Goal: Transaction & Acquisition: Purchase product/service

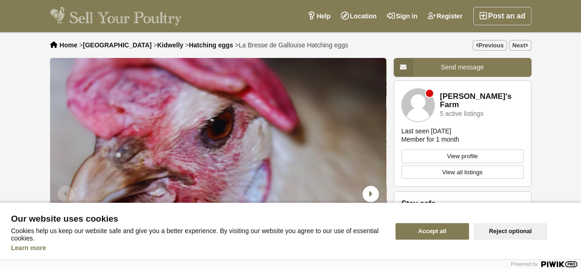
click at [437, 229] on button "Accept all" at bounding box center [433, 231] width 74 height 17
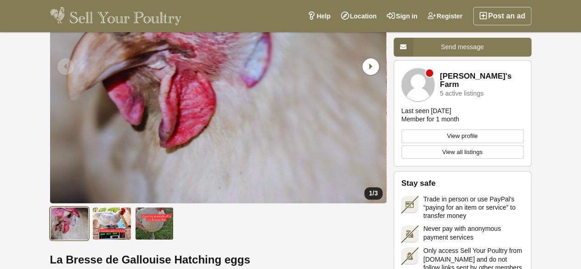
scroll to position [138, 0]
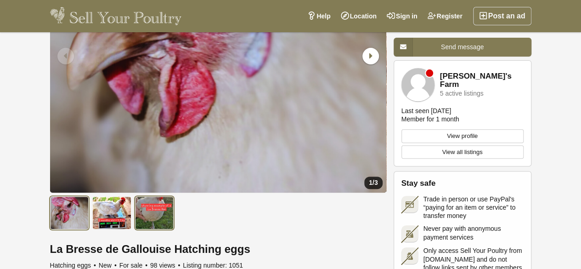
click at [159, 216] on img at bounding box center [154, 212] width 39 height 33
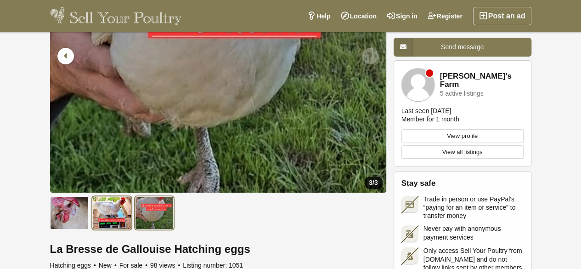
click at [130, 211] on img at bounding box center [111, 212] width 39 height 33
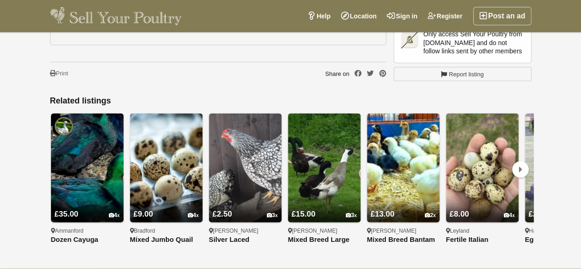
scroll to position [827, 0]
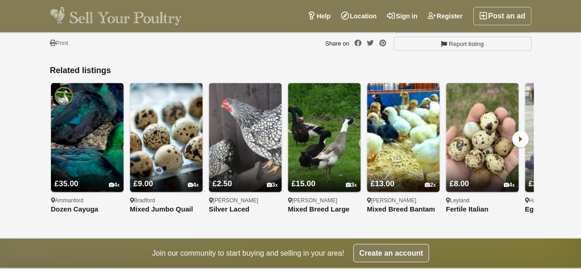
click at [519, 140] on icon at bounding box center [520, 139] width 17 height 17
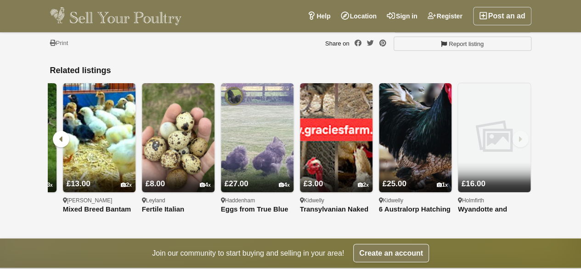
scroll to position [0, 304]
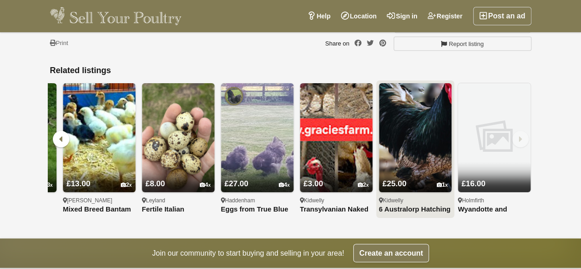
click at [429, 155] on img at bounding box center [415, 137] width 73 height 109
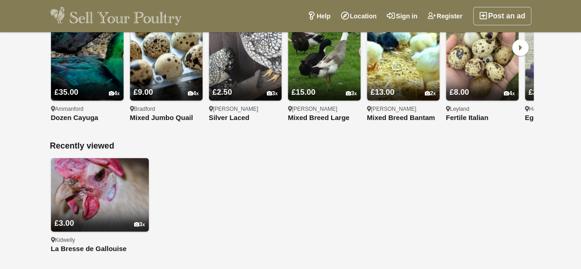
scroll to position [1057, 0]
